Goal: Use online tool/utility: Use online tool/utility

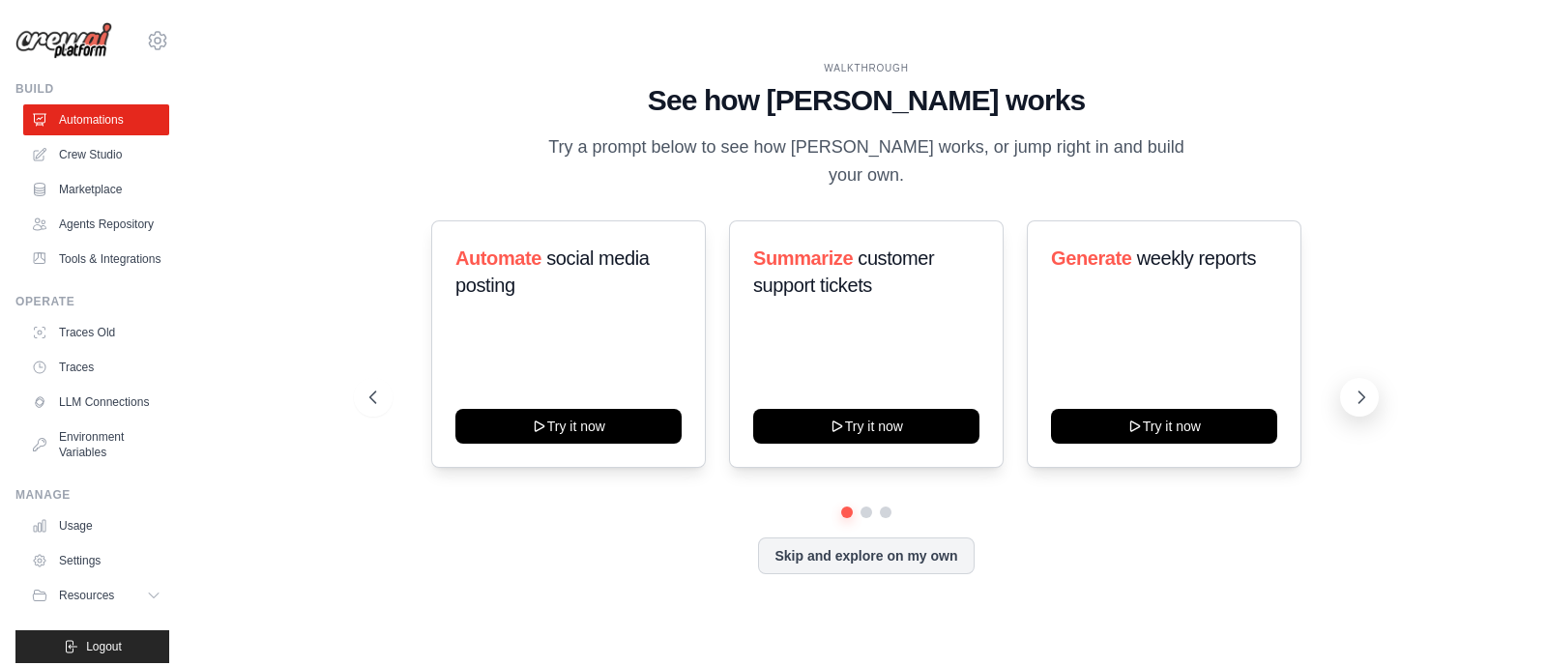
click at [1362, 388] on icon at bounding box center [1360, 397] width 19 height 19
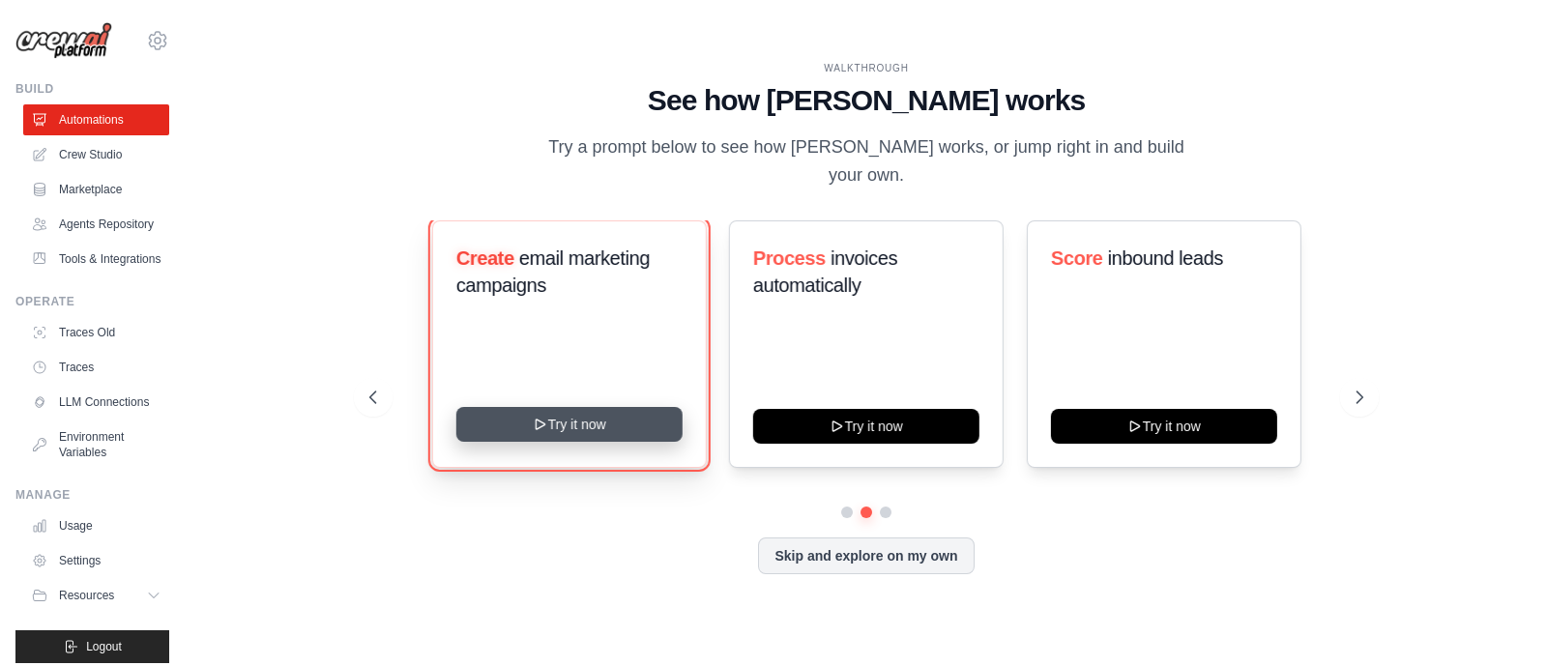
click at [599, 419] on button "Try it now" at bounding box center [568, 424] width 226 height 35
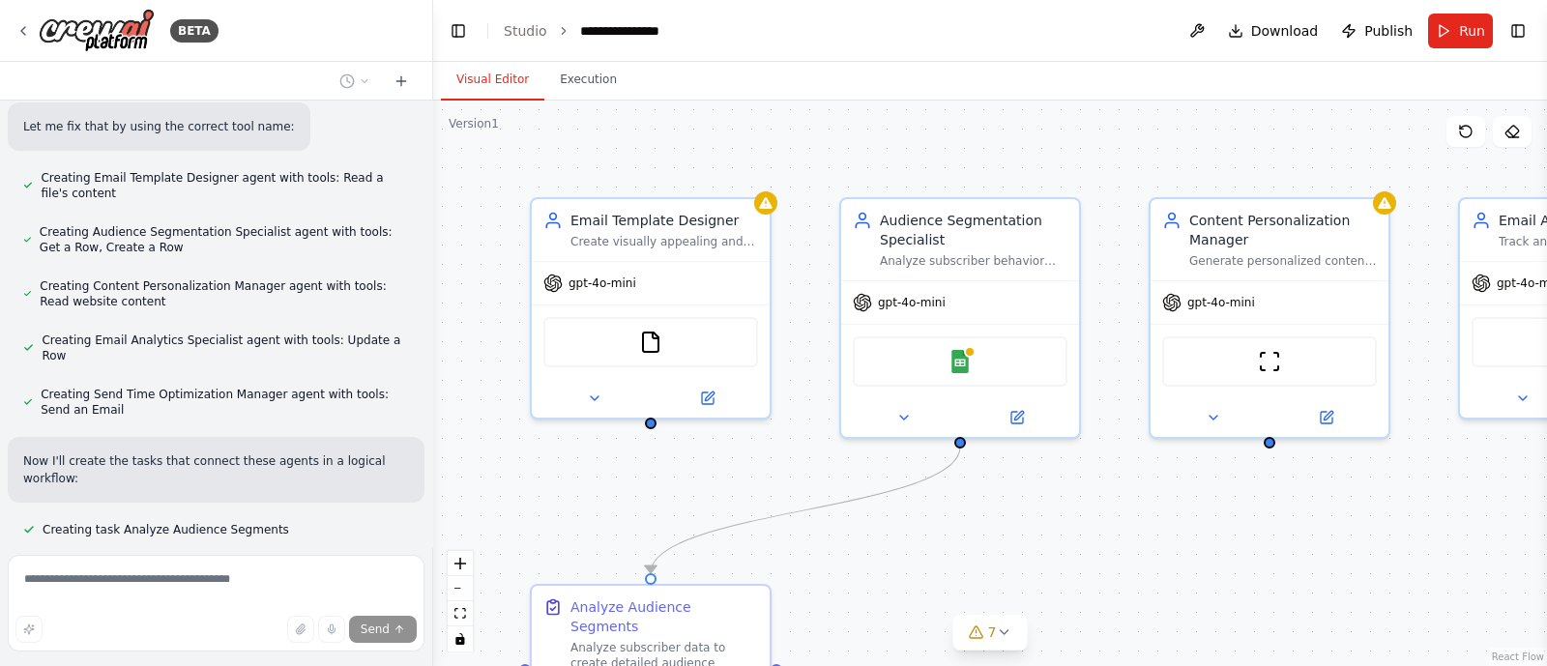
scroll to position [1119, 0]
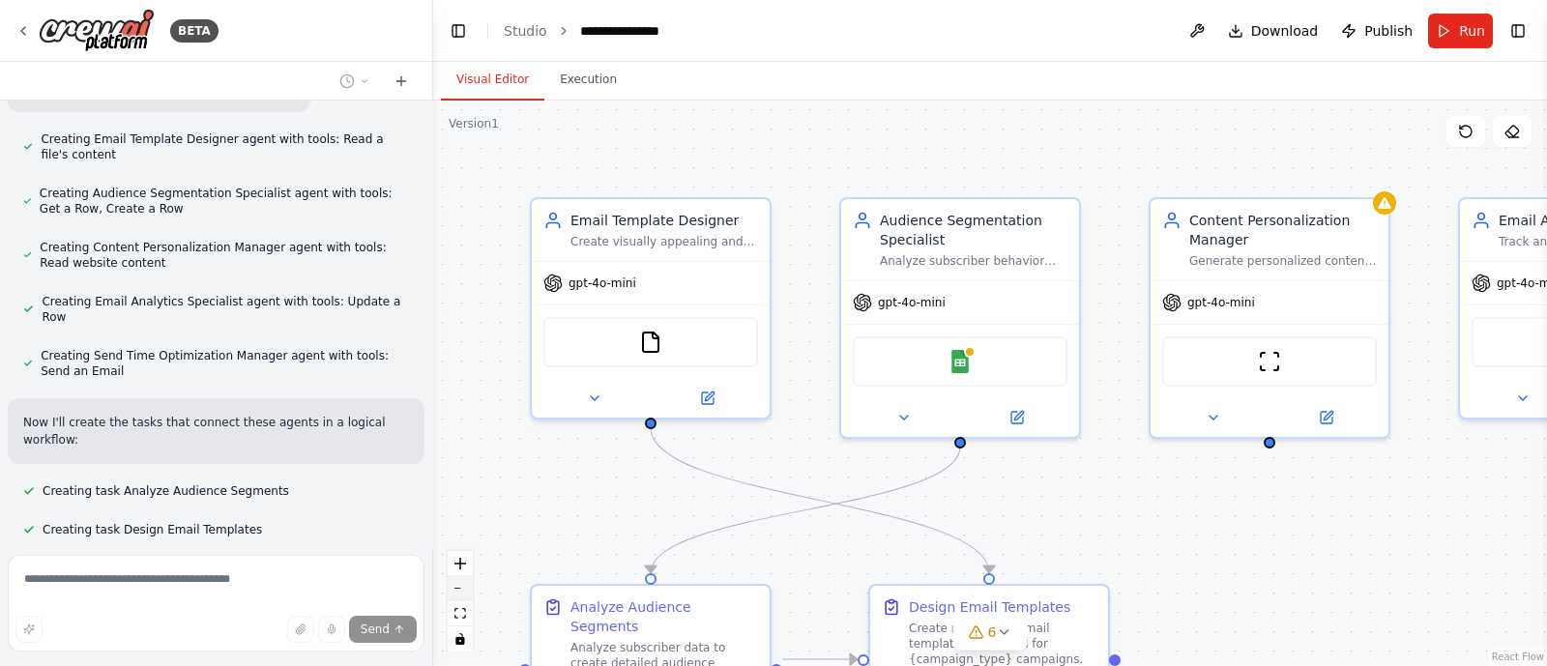
click at [457, 592] on button "zoom out" at bounding box center [460, 588] width 25 height 25
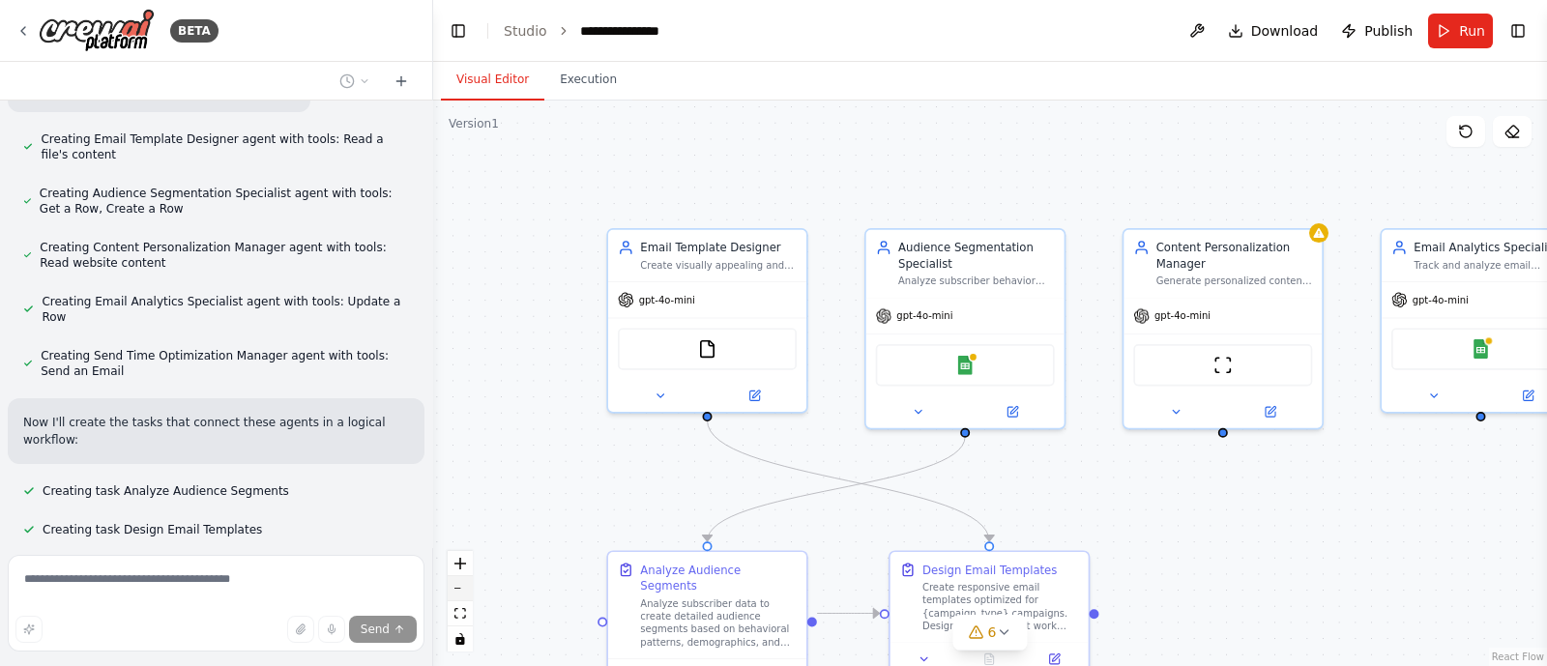
click at [457, 592] on button "zoom out" at bounding box center [460, 588] width 25 height 25
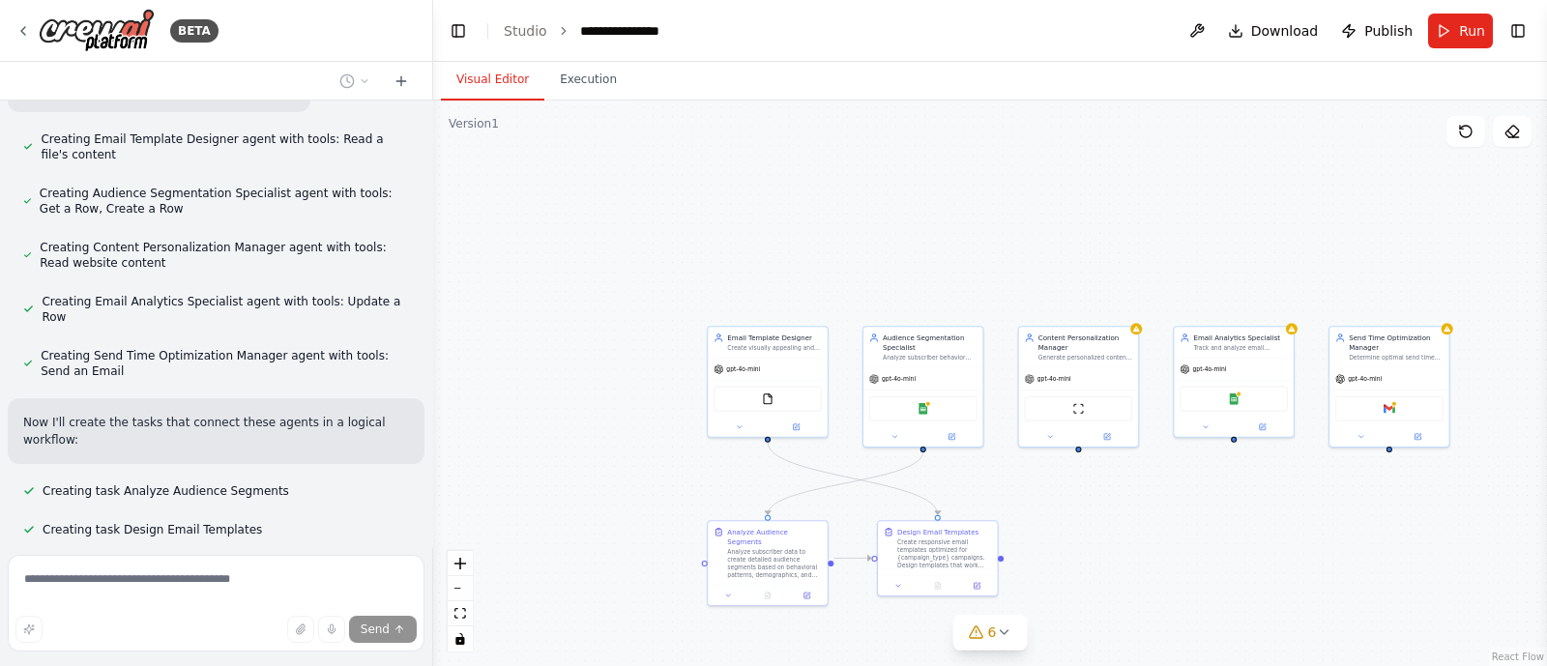
scroll to position [1157, 0]
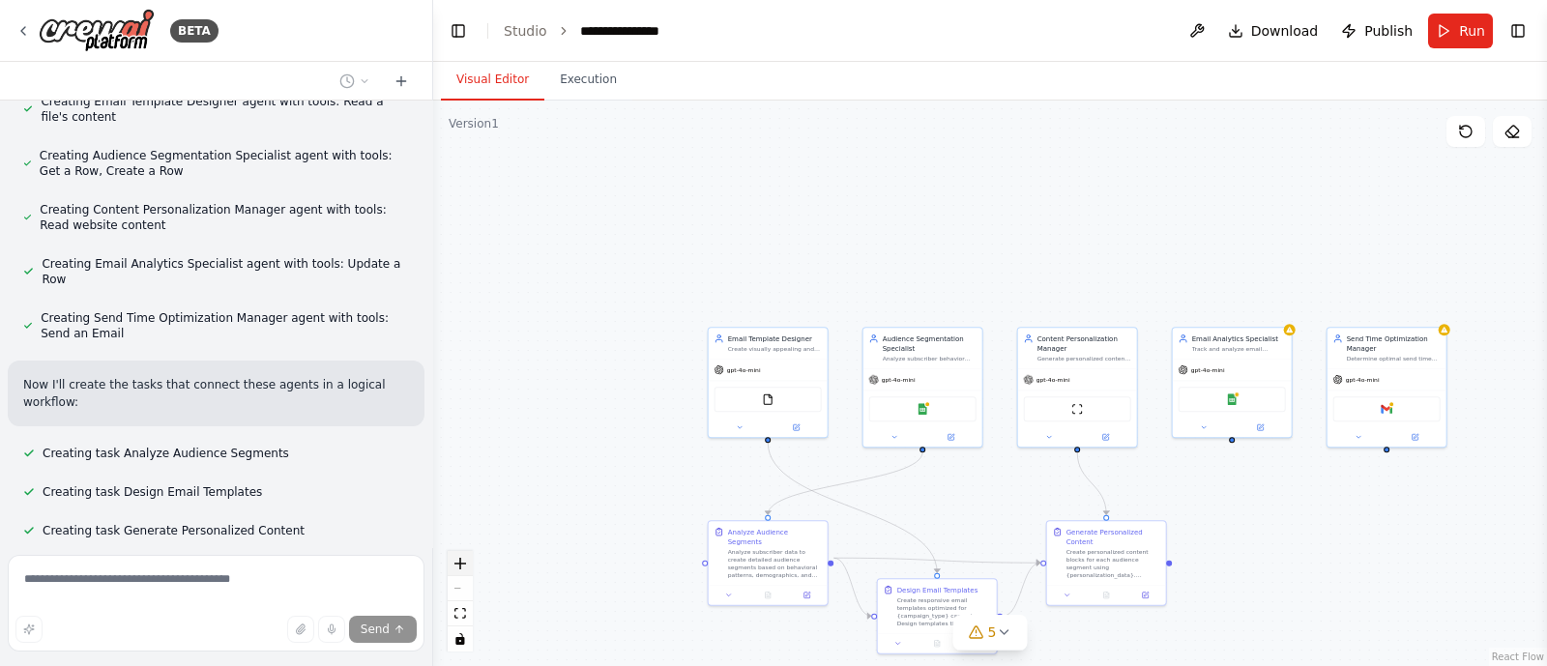
click at [460, 567] on icon "zoom in" at bounding box center [460, 564] width 12 height 12
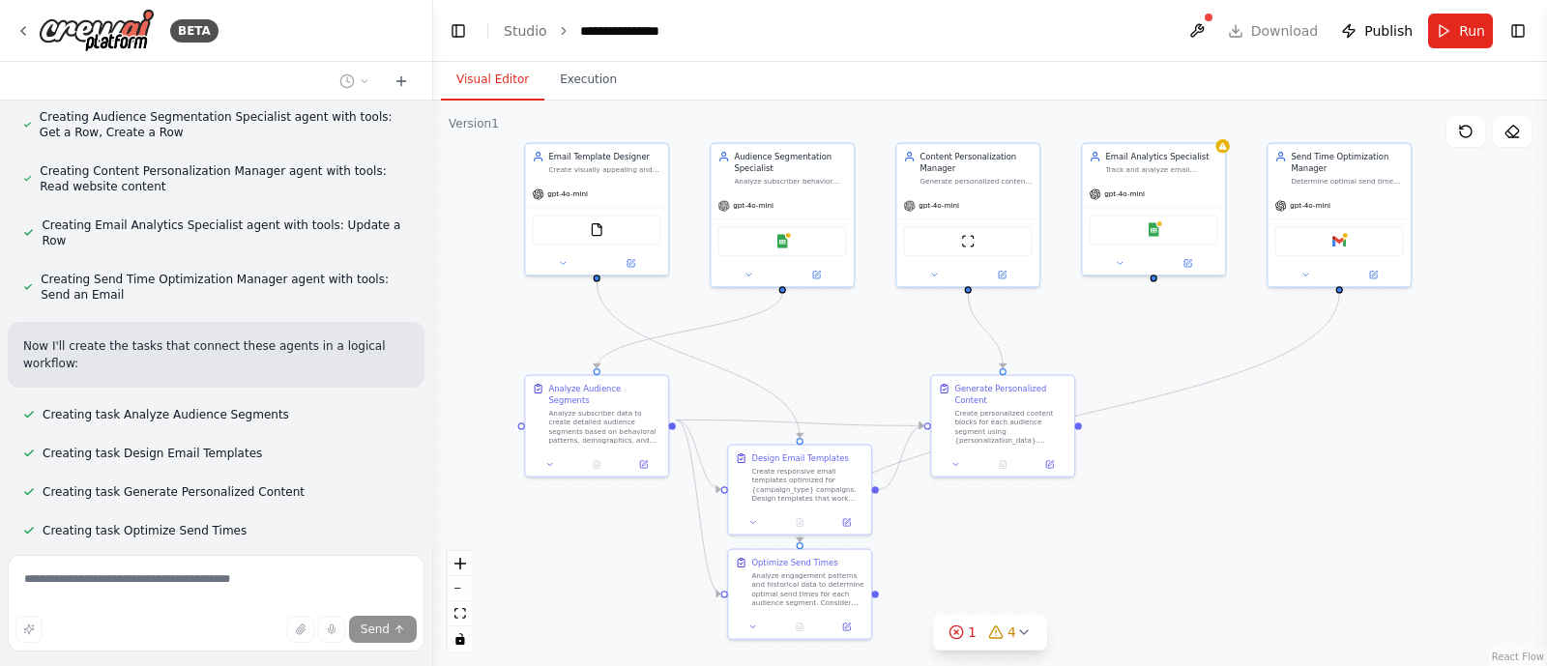
drag, startPoint x: 643, startPoint y: 487, endPoint x: 516, endPoint y: 320, distance: 209.8
click at [516, 320] on div ".deletable-edge-delete-btn { width: 20px; height: 20px; border: 0px solid #ffff…" at bounding box center [990, 384] width 1114 height 566
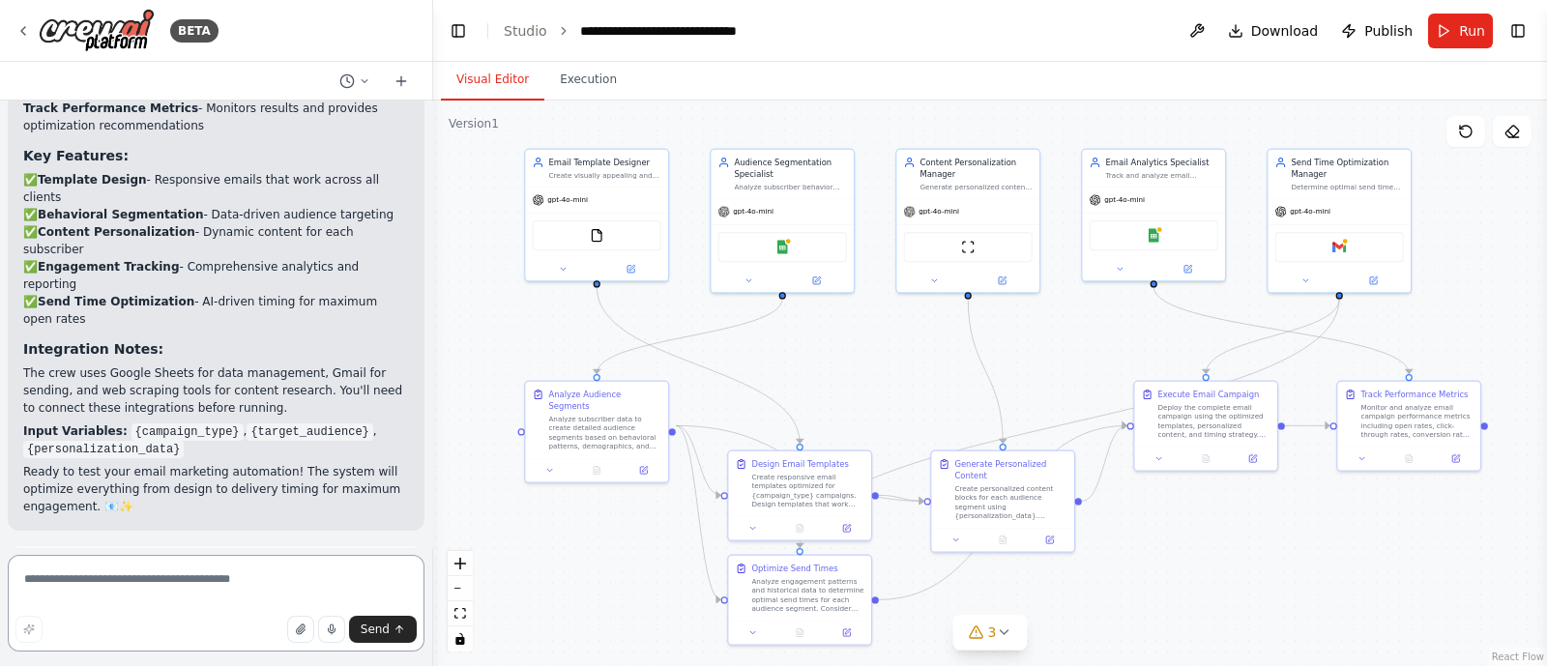
scroll to position [2513, 0]
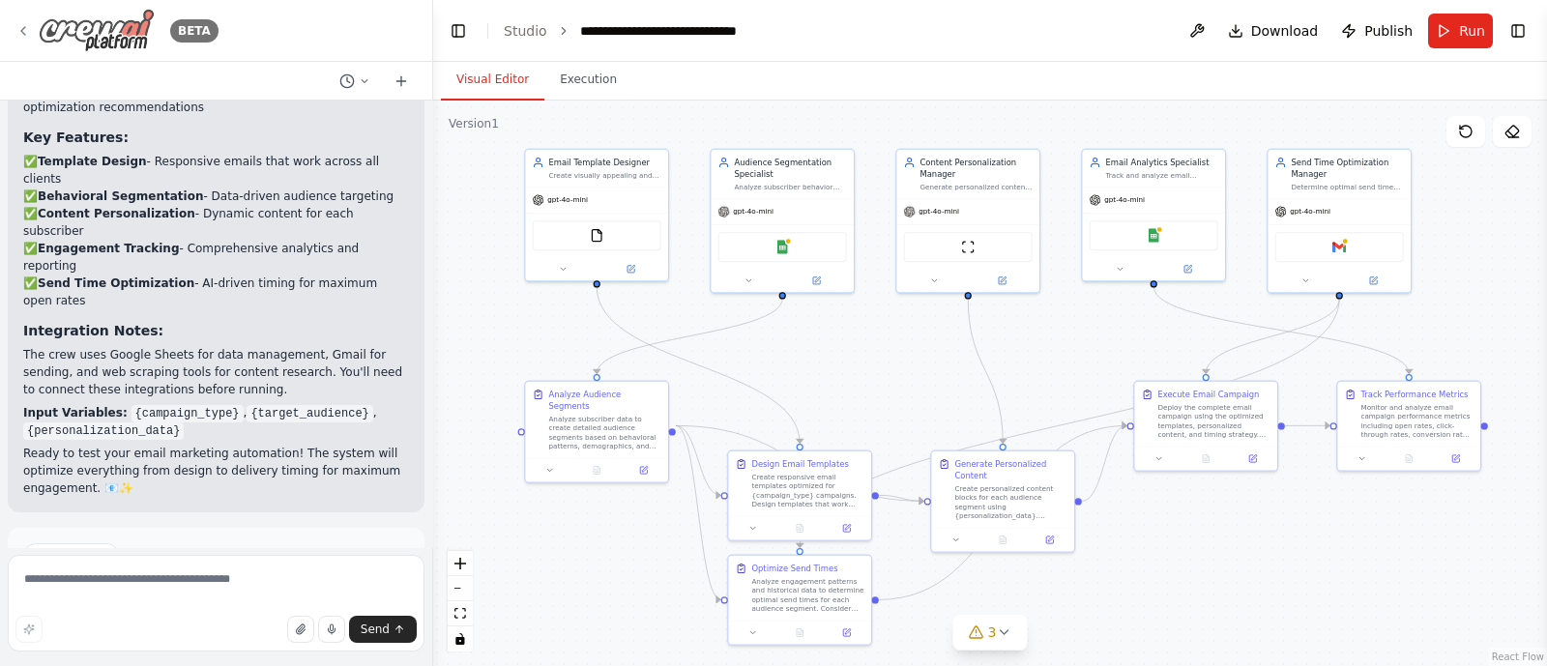
click at [30, 26] on icon at bounding box center [22, 30] width 15 height 15
